Goal: Complete application form

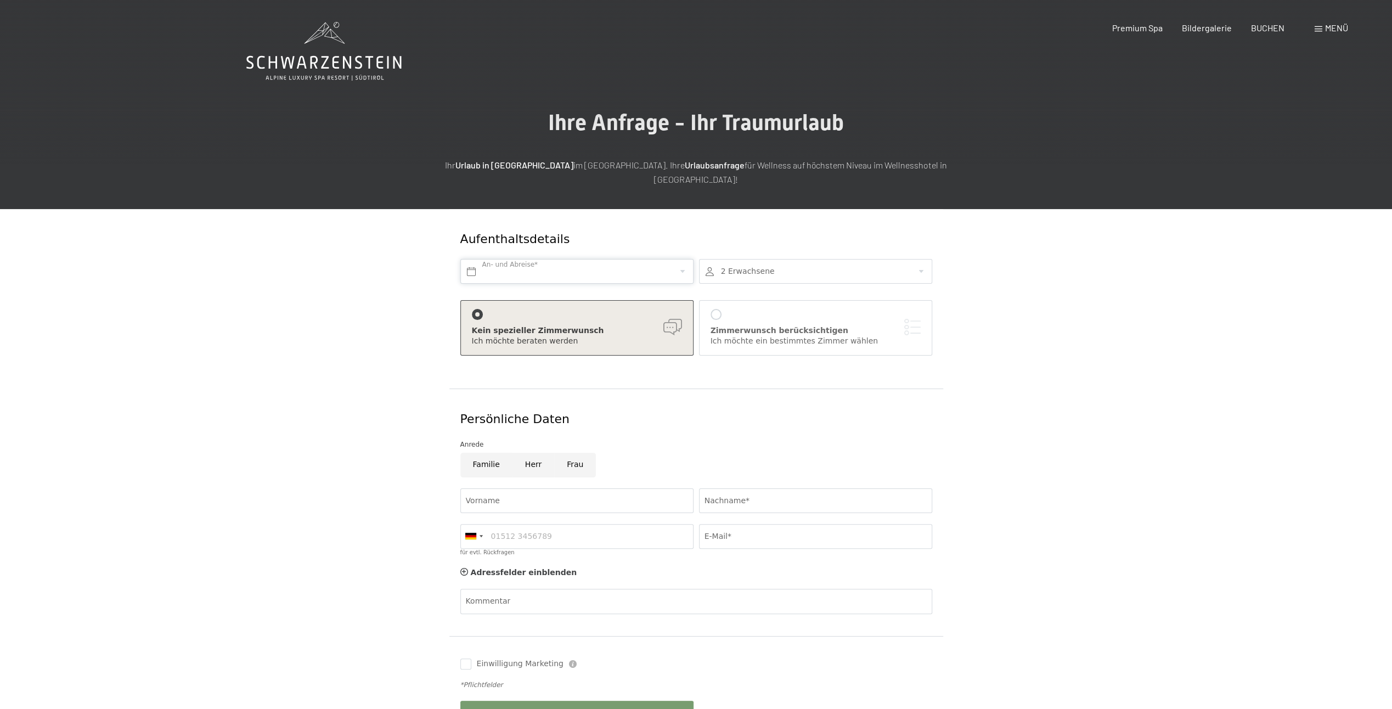
click at [512, 259] on input "text" at bounding box center [576, 271] width 233 height 25
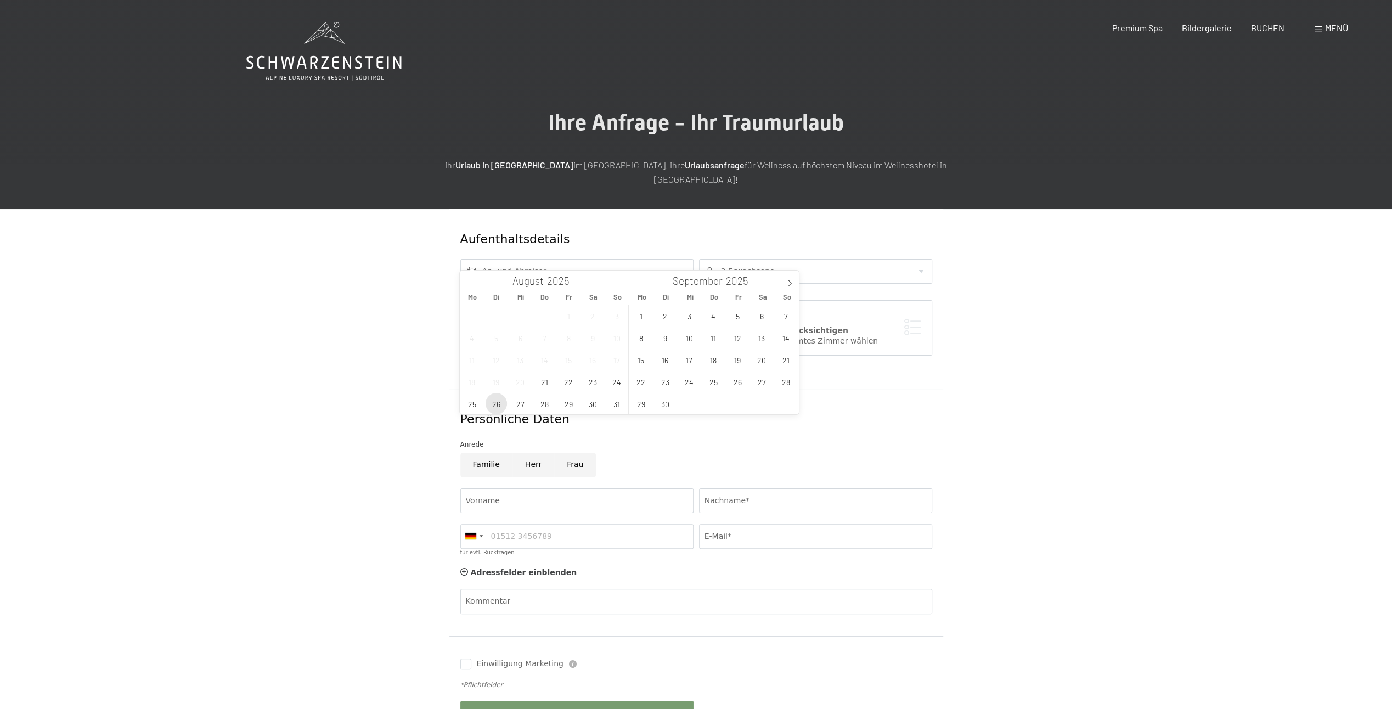
click at [493, 407] on span "26" at bounding box center [496, 403] width 21 height 21
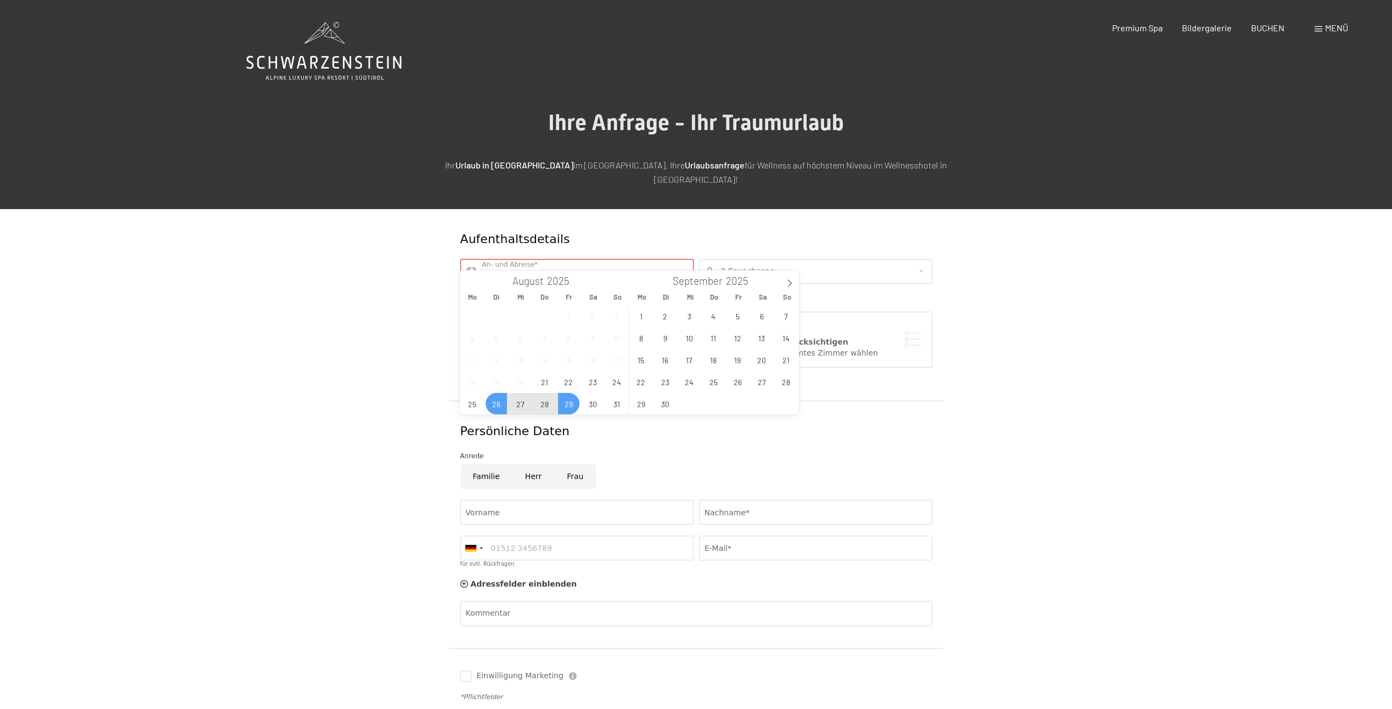
click at [565, 404] on span "29" at bounding box center [568, 403] width 21 height 21
type input "Di. 26.08.2025 - Fr. 29.08.2025"
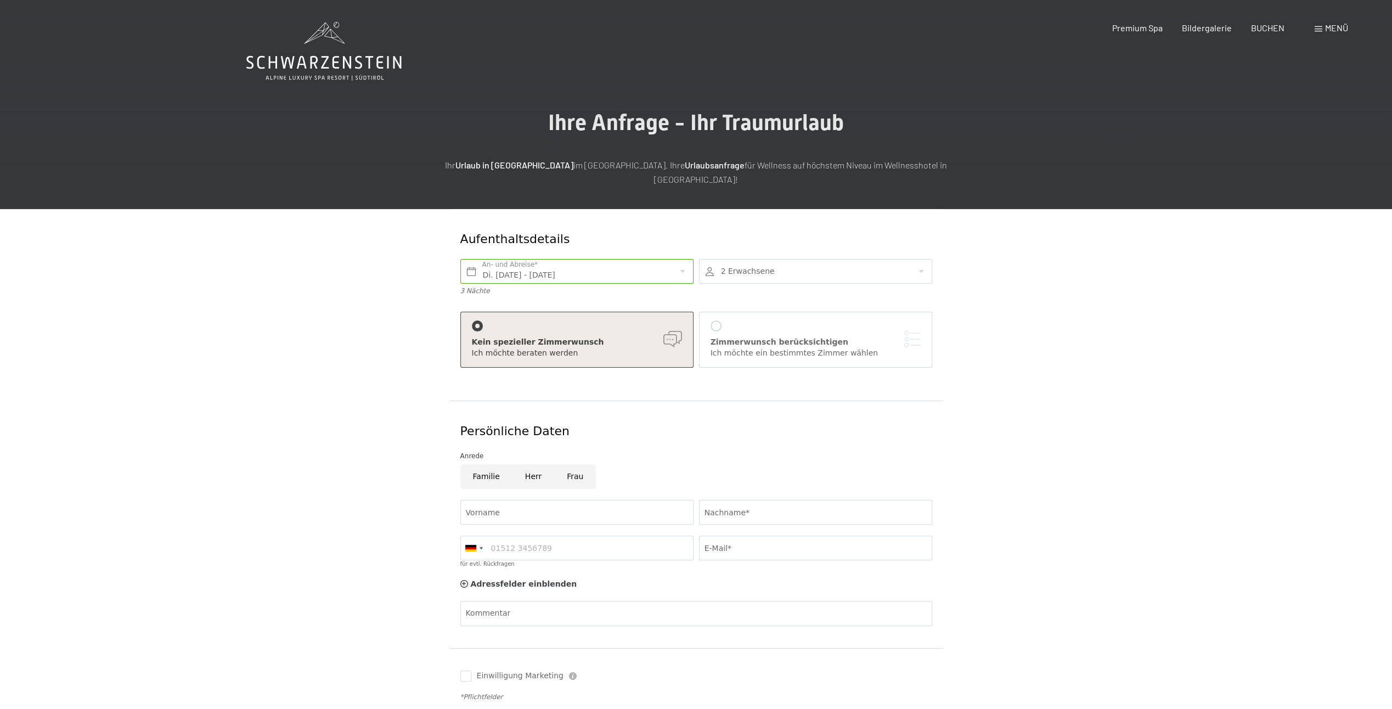
click at [860, 259] on div at bounding box center [815, 271] width 233 height 25
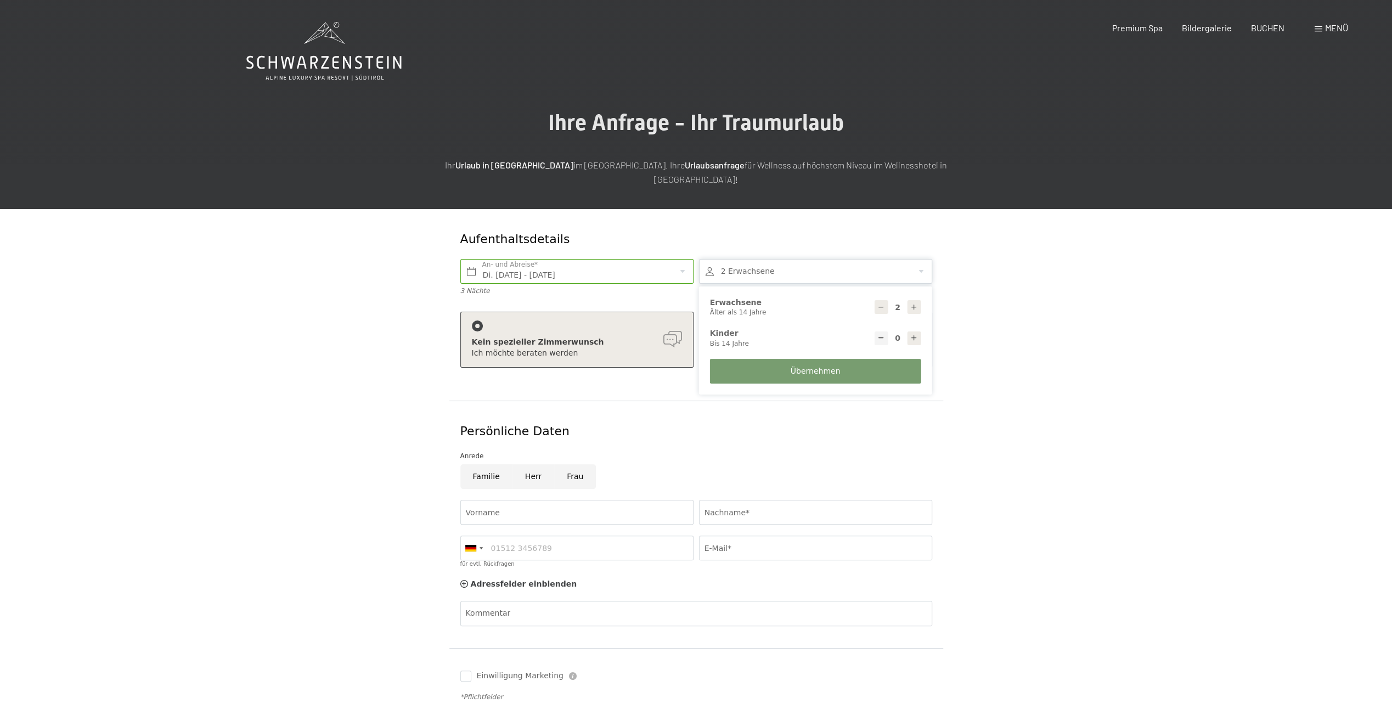
click at [881, 303] on icon at bounding box center [881, 307] width 8 height 8
type input "1"
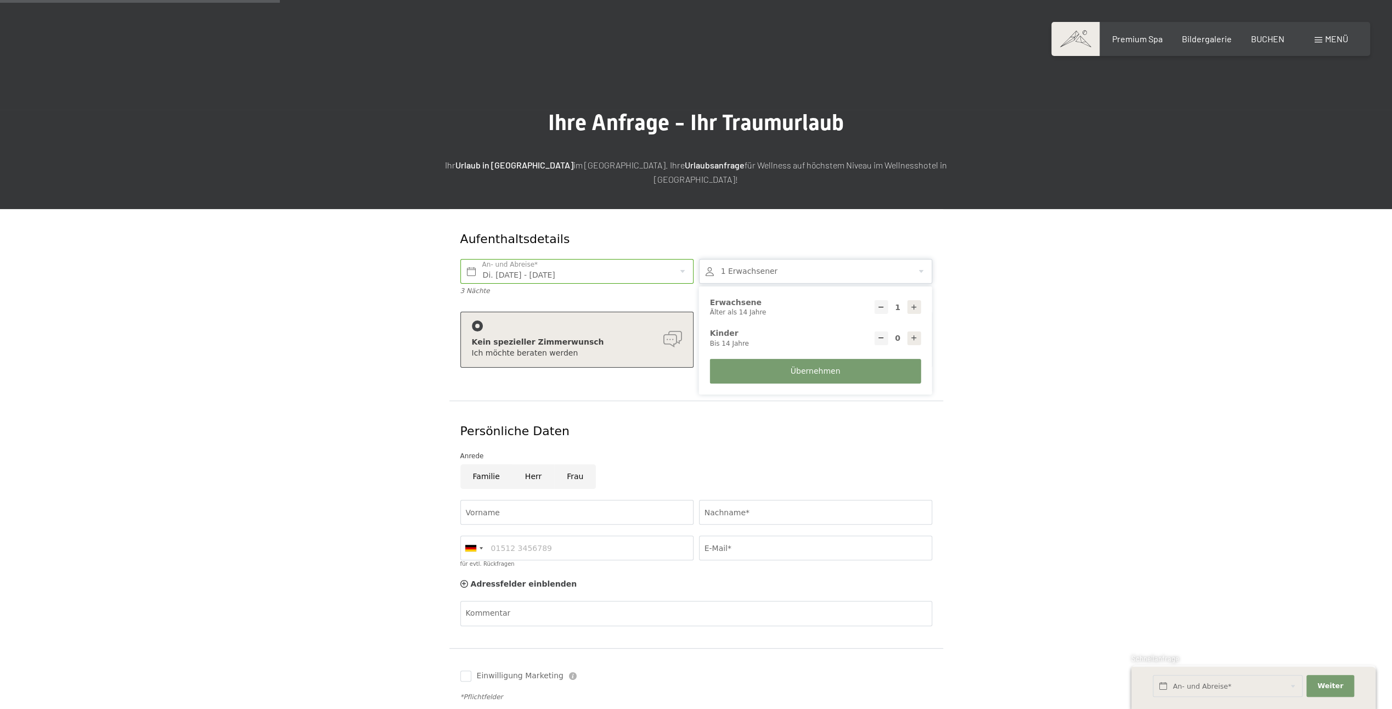
scroll to position [165, 0]
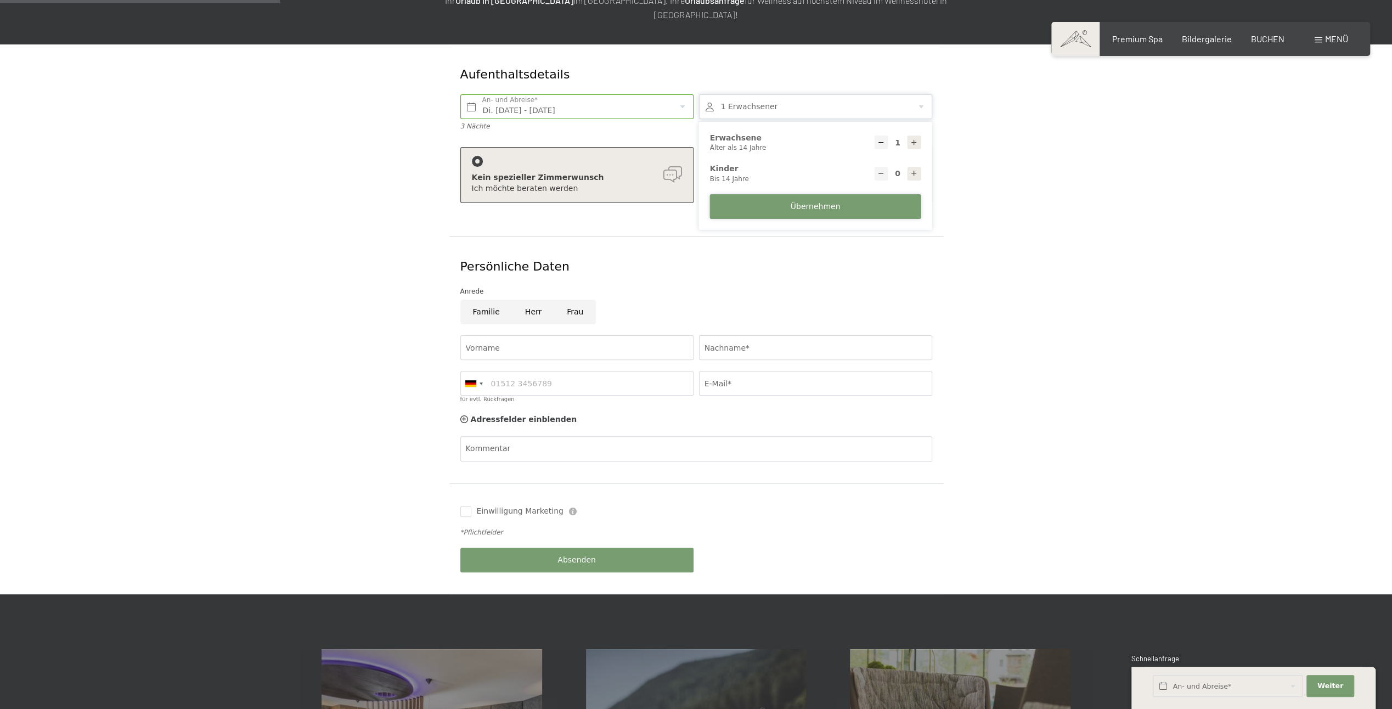
click at [807, 201] on span "Übernehmen" at bounding box center [816, 206] width 50 height 11
click at [532, 300] on input "Herr" at bounding box center [533, 312] width 42 height 25
radio input "true"
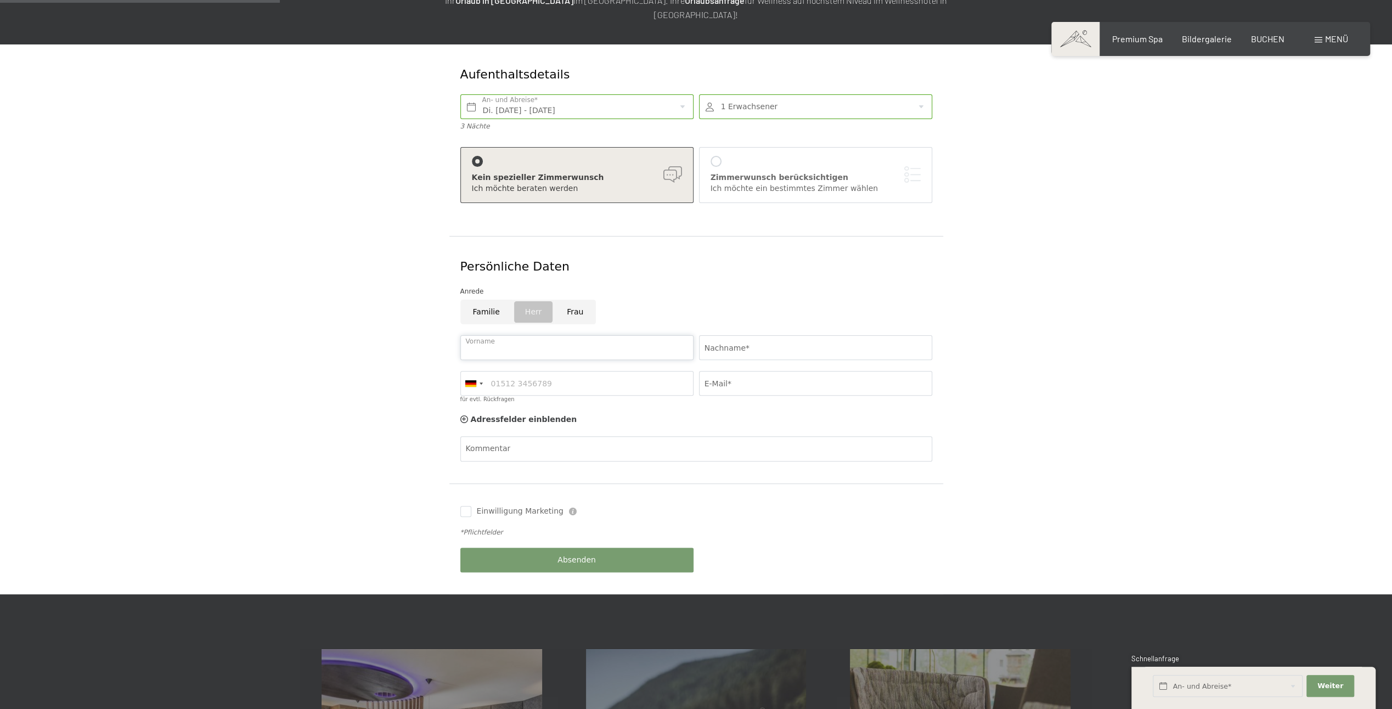
click at [512, 338] on input "Vorname" at bounding box center [576, 347] width 233 height 25
type input "Matthias"
click at [770, 336] on input "Nachname*" at bounding box center [815, 347] width 233 height 25
type input "Kather"
click at [508, 371] on input "für evtl. Rückfragen" at bounding box center [576, 383] width 233 height 25
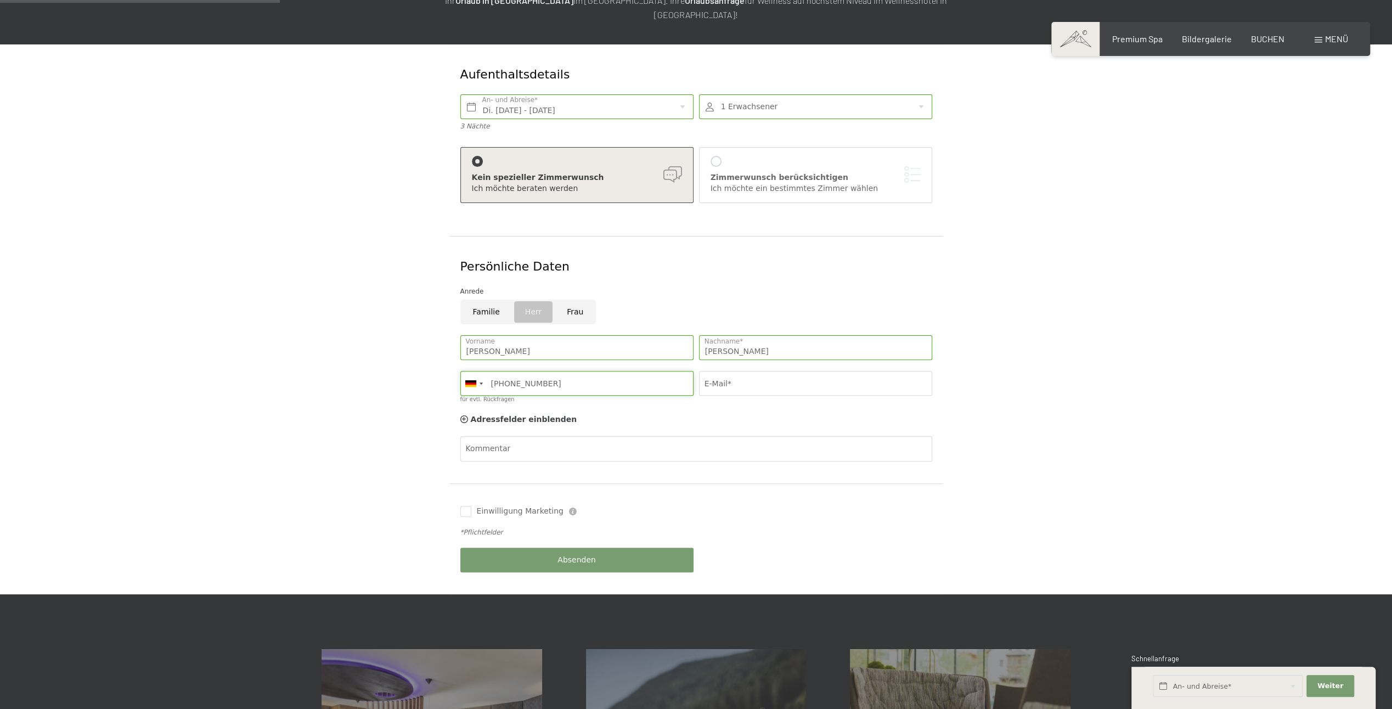
type input "+49 173 5147348"
click at [745, 371] on input "E-Mail*" at bounding box center [815, 383] width 233 height 25
type input "mkr@kather.fun"
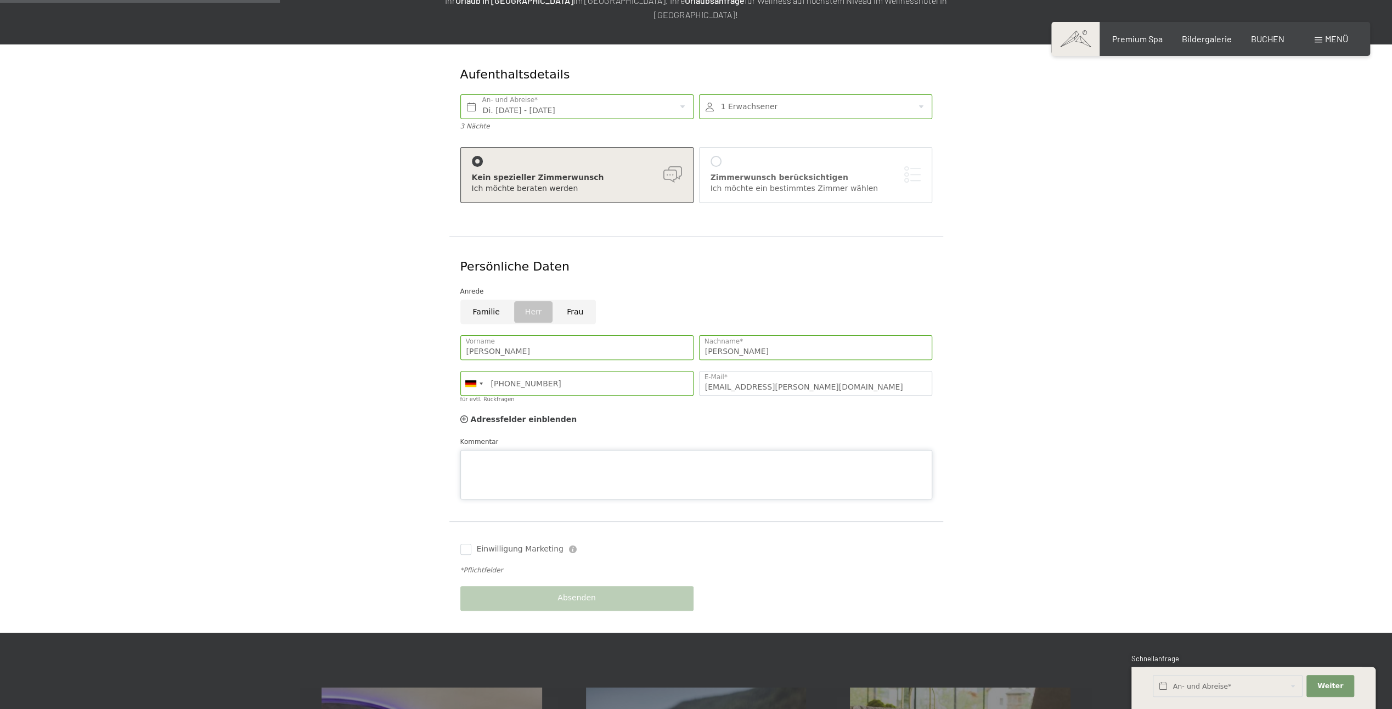
click at [492, 450] on textarea "Kommentar" at bounding box center [696, 474] width 472 height 49
type textarea "Danke und einen schönen Start in den Tag!"
click at [465, 544] on input "Einwilligung Marketing" at bounding box center [465, 549] width 11 height 11
checkbox input "true"
click at [583, 593] on span "Absenden" at bounding box center [576, 598] width 38 height 11
